Goal: Use online tool/utility: Use online tool/utility

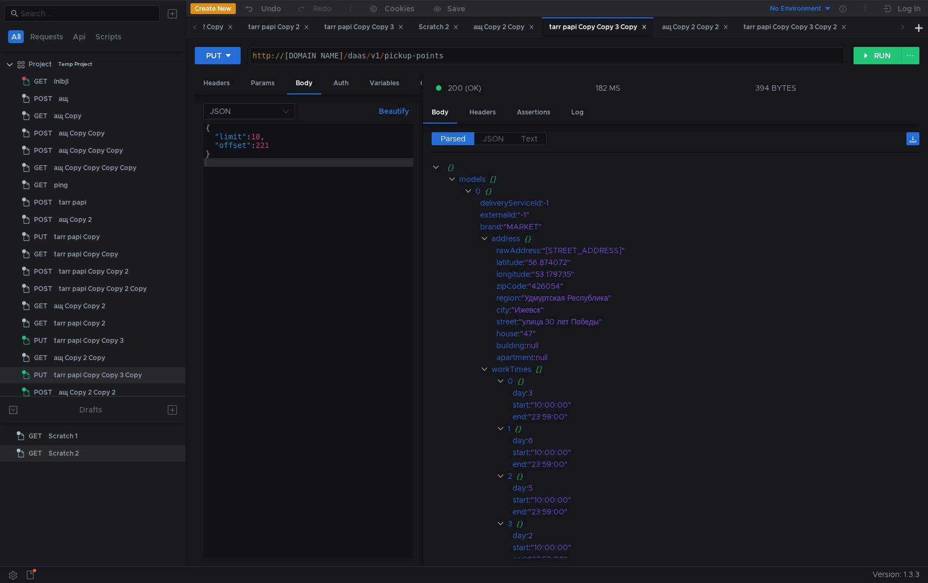
scroll to position [24, 0]
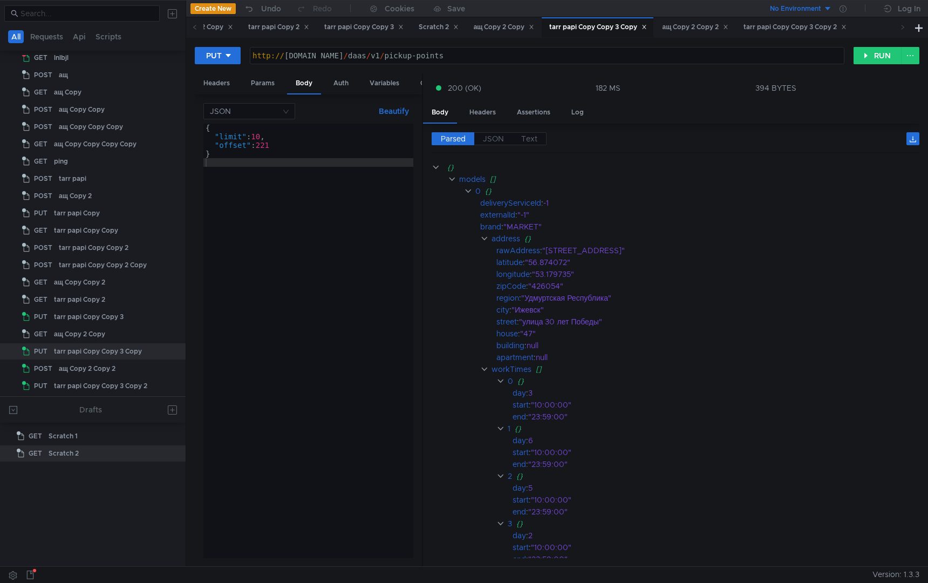
type textarea ""limit": 10,"
click at [259, 135] on div "{ "limit" : 10 , "offset" : 221 }" at bounding box center [308, 350] width 210 height 452
click at [294, 202] on div "{ "limit" : 10 , "offset" : 221 }" at bounding box center [308, 350] width 210 height 452
click at [272, 146] on div "{ "limit" : 10 , "offset" : 221 }" at bounding box center [308, 350] width 210 height 452
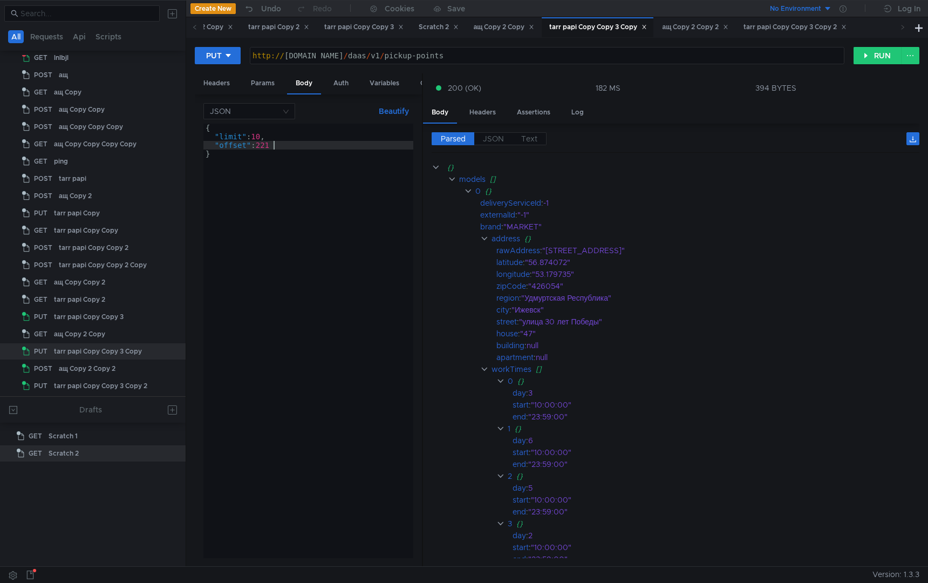
click at [272, 146] on div "{ "limit" : 10 , "offset" : 221 }" at bounding box center [308, 350] width 210 height 452
click at [258, 135] on div "{ "limit" : 10 , "offset" : 0 }" at bounding box center [308, 350] width 210 height 452
type textarea ""limit": 3,"
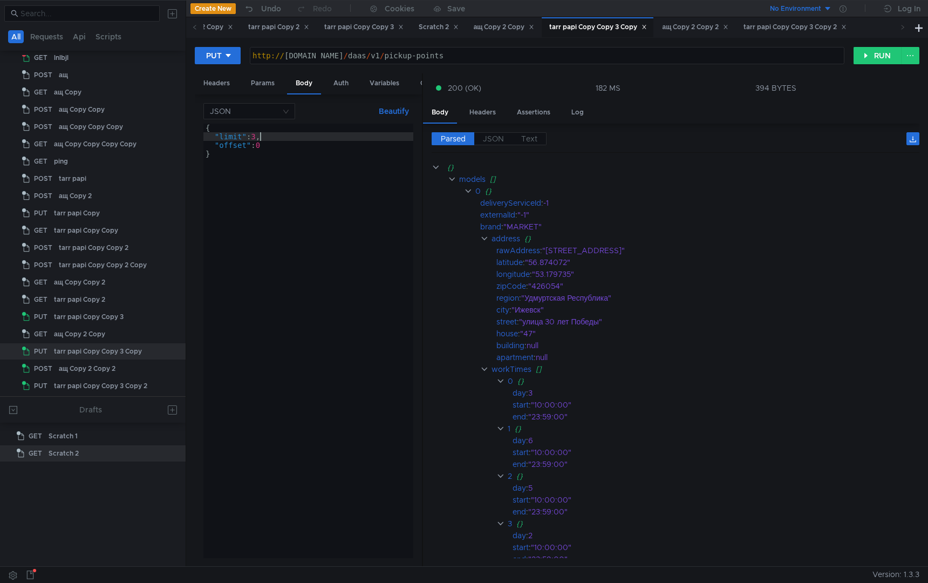
click at [290, 220] on div "{ "limit" : 3 , "offset" : 0 }" at bounding box center [308, 350] width 210 height 452
click at [875, 47] on button "RUN" at bounding box center [878, 55] width 48 height 17
click at [493, 138] on span "JSON" at bounding box center [493, 139] width 21 height 10
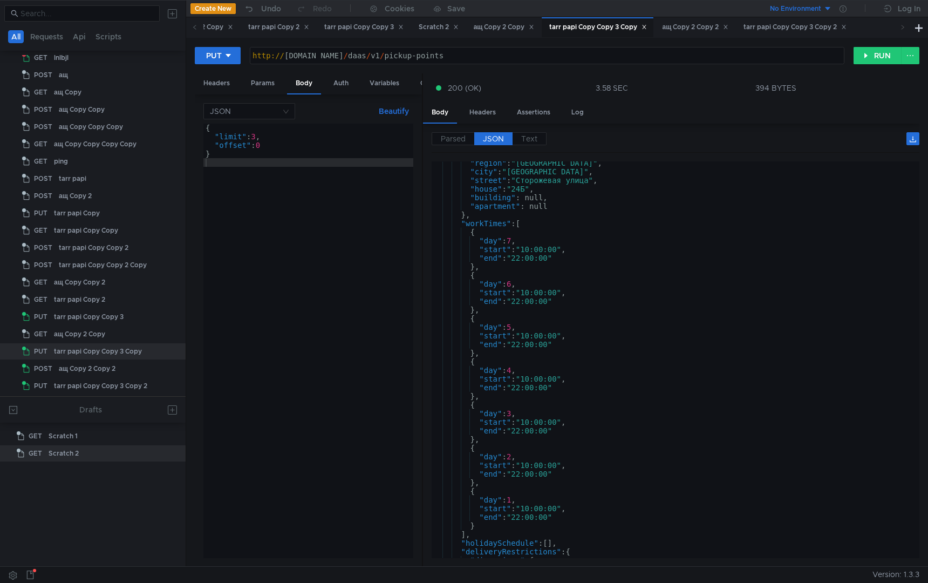
scroll to position [667, 0]
click at [260, 135] on div "{ "limit" : 3 , "offset" : 0 }" at bounding box center [308, 350] width 210 height 452
type textarea ""limit": 500,"
click at [877, 58] on button "RUN" at bounding box center [878, 55] width 48 height 17
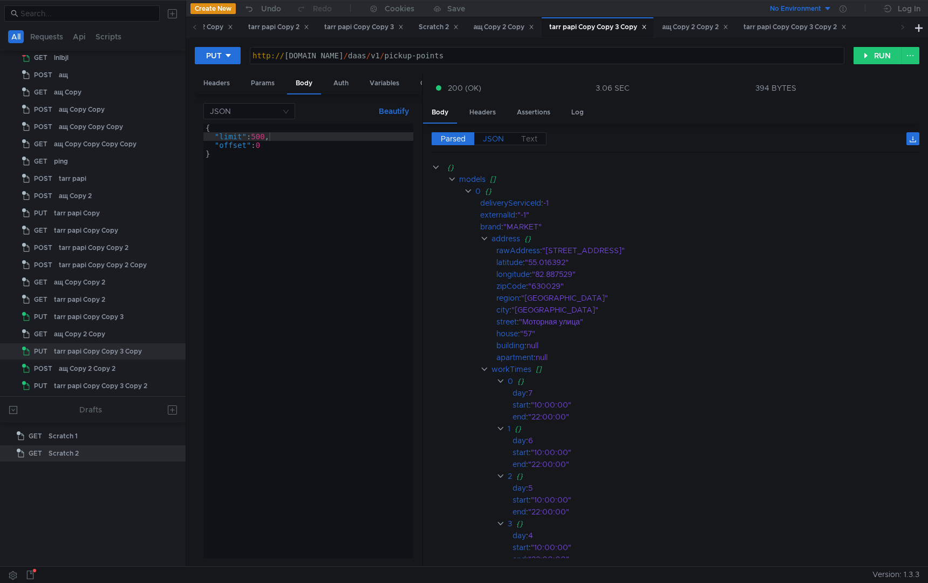
click at [494, 139] on span "JSON" at bounding box center [493, 139] width 21 height 10
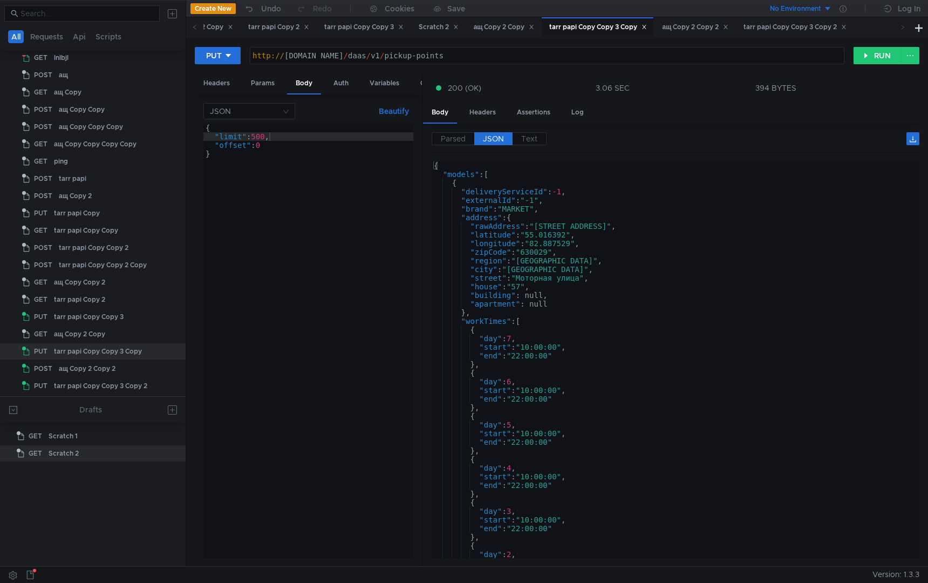
type textarea "},"
click at [618, 309] on div "{ "models" : [ { "deliveryServiceId" : -1 , "externalId" : "-1" , "brand" : "MA…" at bounding box center [673, 366] width 483 height 410
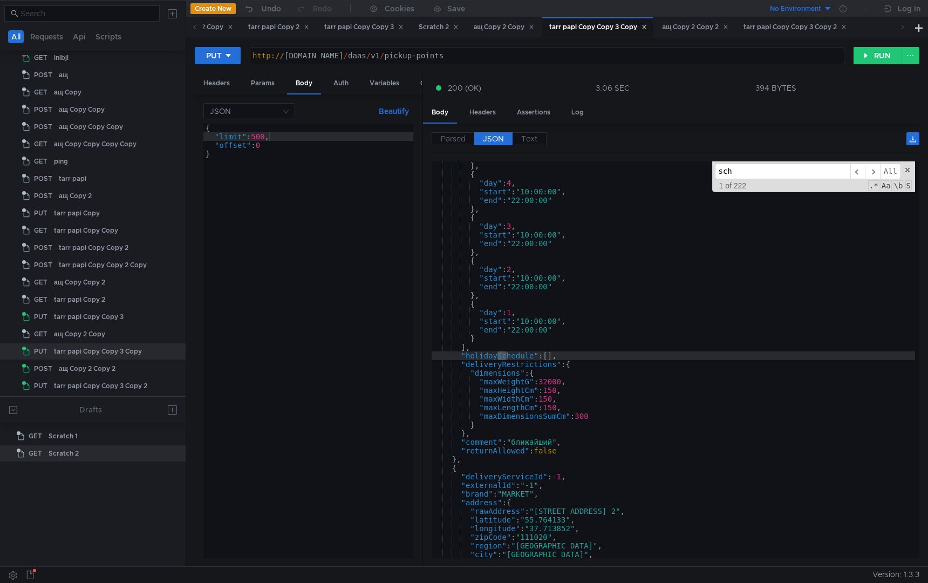
scroll to position [39, 0]
type input "sche"
type textarea ""holidaySchedule": [],"
click at [512, 357] on div "} , { "day" : 4 , "start" : "10:00:00" , "end" : "22:00:00" } , { "day" : 3 , "…" at bounding box center [673, 368] width 483 height 414
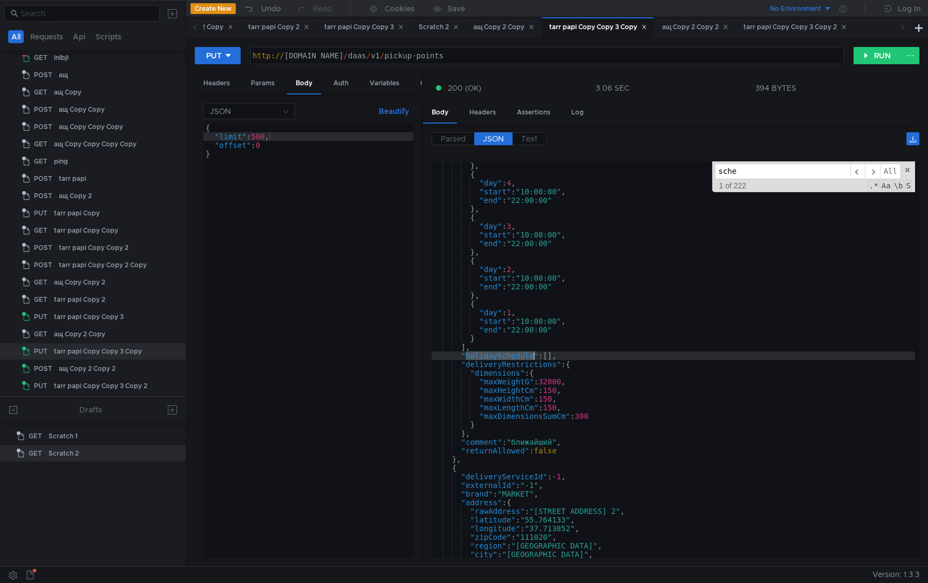
click at [743, 174] on input "sche" at bounding box center [782, 171] width 135 height 16
paste input "holidaySchedule"
type input "scheholidayScheduleholidaySchedule"
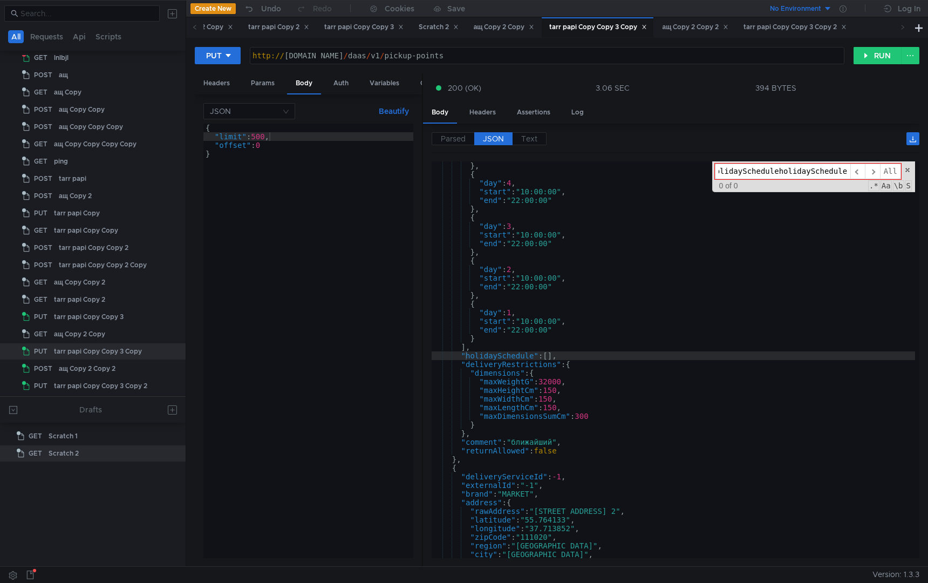
scroll to position [0, 26]
click at [903, 171] on div "scheholidayScheduleholidaySchedule ​ ​ All Replace All + 0 of 0 .* Aa \b S" at bounding box center [813, 176] width 203 height 31
click at [909, 171] on span at bounding box center [908, 170] width 8 height 8
paste input "holidaySchedule"
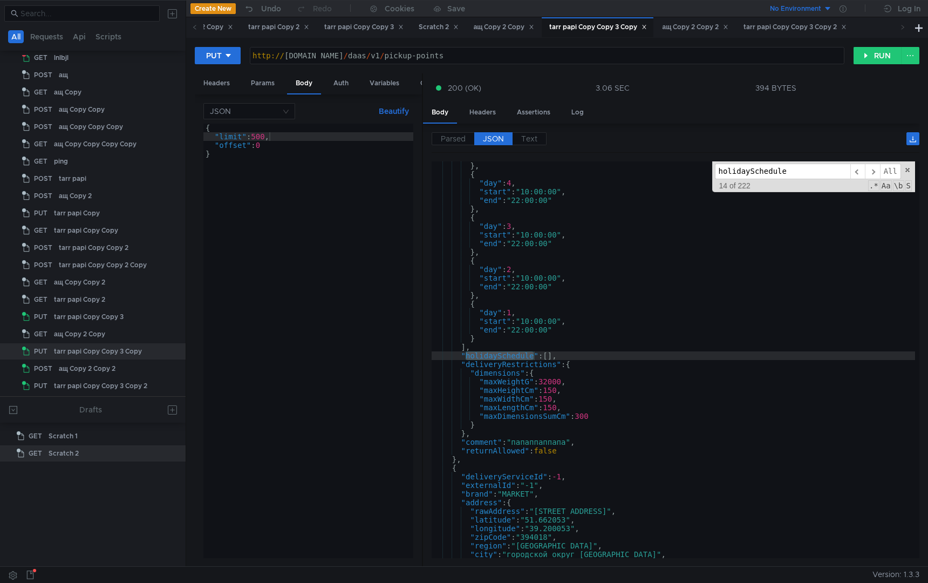
scroll to position [1075, 0]
type input "holidaySchedule"
click at [856, 171] on span "​" at bounding box center [857, 171] width 15 height 16
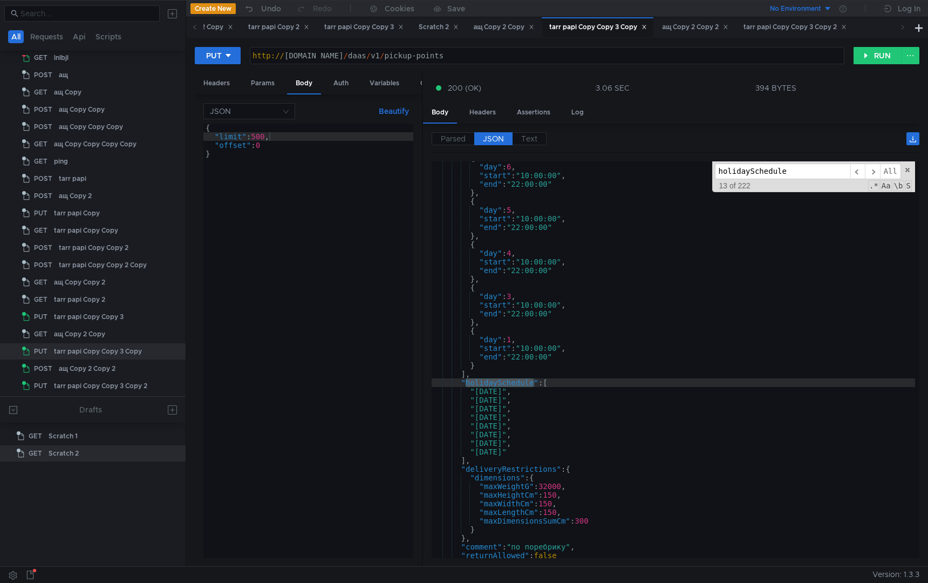
scroll to position [981, 0]
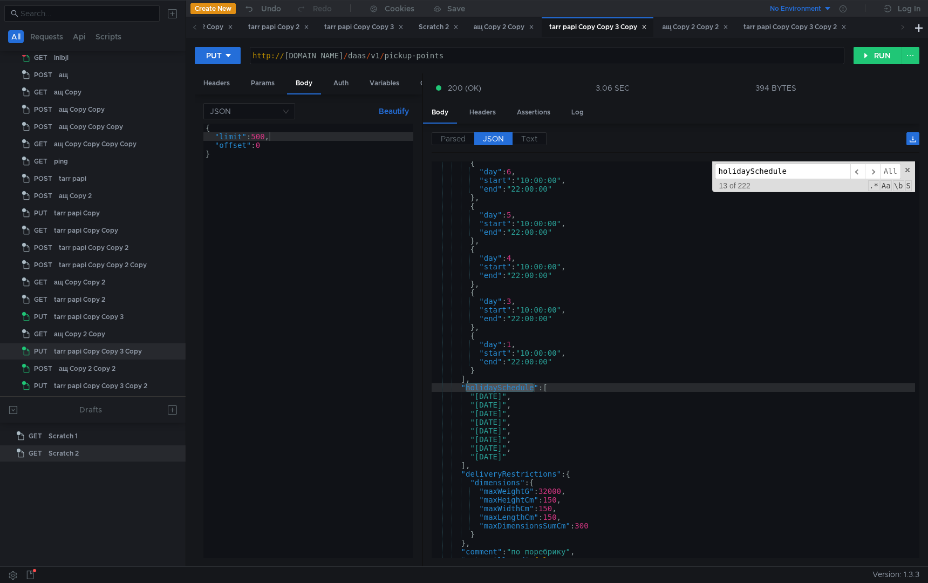
click at [265, 143] on div "{ "limit" : 500 , "offset" : 0 }" at bounding box center [308, 350] width 210 height 452
click at [263, 138] on div "{ "limit" : 500 , "offset" : 13 }" at bounding box center [308, 350] width 210 height 452
type textarea ""limit": 3,"
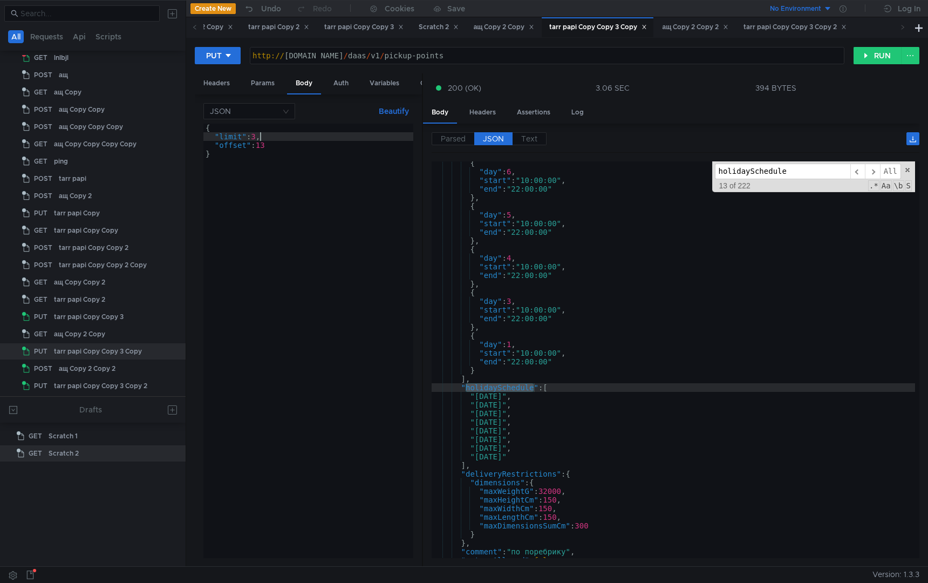
click at [304, 255] on div "{ "limit" : 3 , "offset" : 13 }" at bounding box center [308, 350] width 210 height 452
click at [885, 51] on button "RUN" at bounding box center [878, 55] width 48 height 17
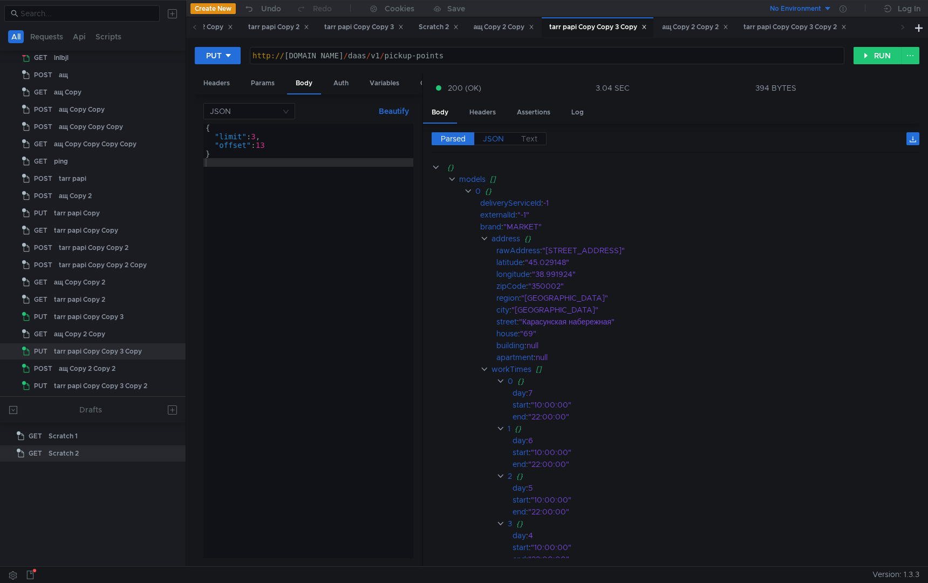
click at [502, 138] on span "JSON" at bounding box center [493, 139] width 21 height 10
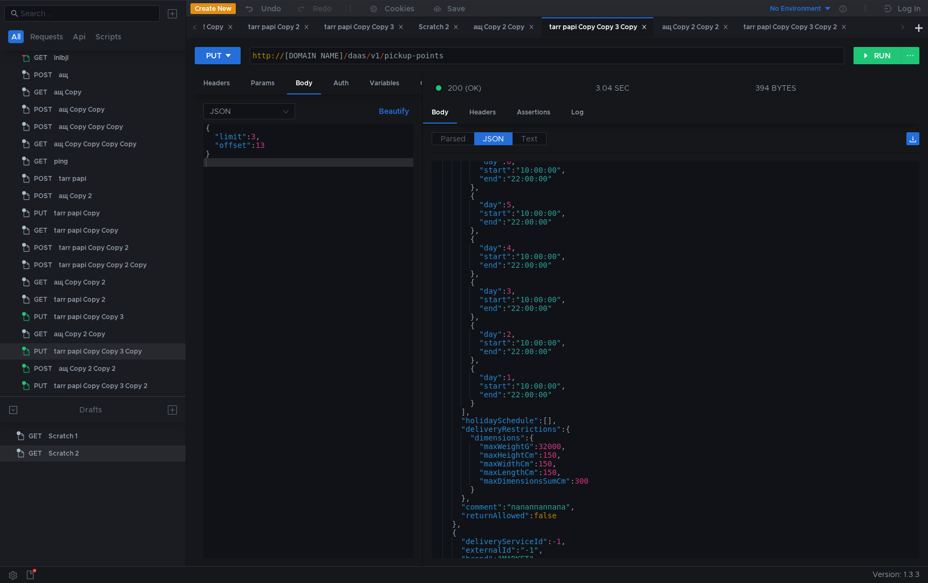
scroll to position [220, 0]
click at [282, 149] on div "{ "limit" : 3 , "offset" : 13 }" at bounding box center [308, 350] width 210 height 452
type textarea ""offset": 12"
click at [871, 57] on button "RUN" at bounding box center [878, 55] width 48 height 17
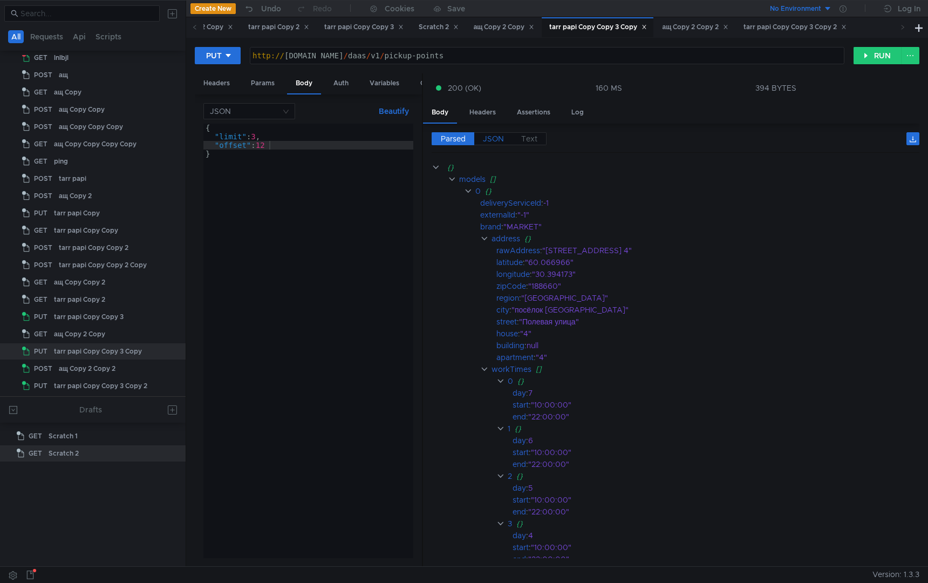
click at [501, 137] on span "JSON" at bounding box center [493, 139] width 21 height 10
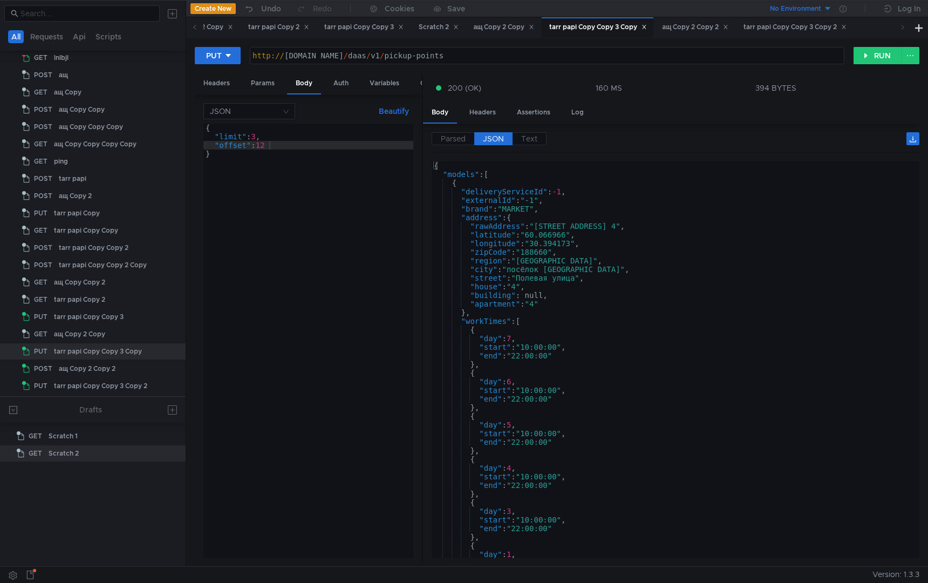
scroll to position [0, 0]
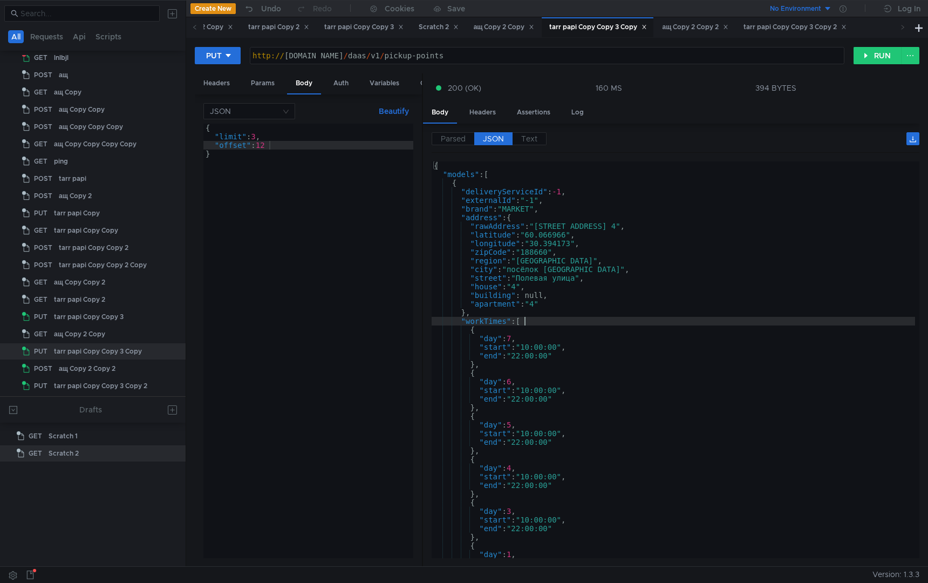
click at [660, 321] on div "{ "models" : [ { "deliveryServiceId" : -1 , "externalId" : "-1" , "brand" : "MA…" at bounding box center [673, 368] width 483 height 414
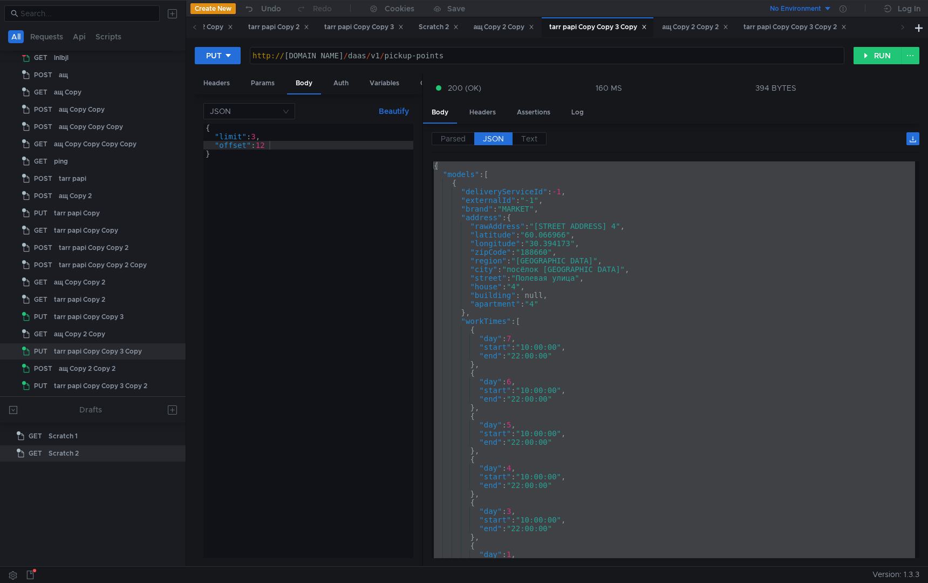
click at [671, 324] on div "{ "models" : [ { "deliveryServiceId" : -1 , "externalId" : "-1" , "brand" : "MA…" at bounding box center [673, 368] width 483 height 414
type textarea ""workTimes": ["
